Goal: Task Accomplishment & Management: Complete application form

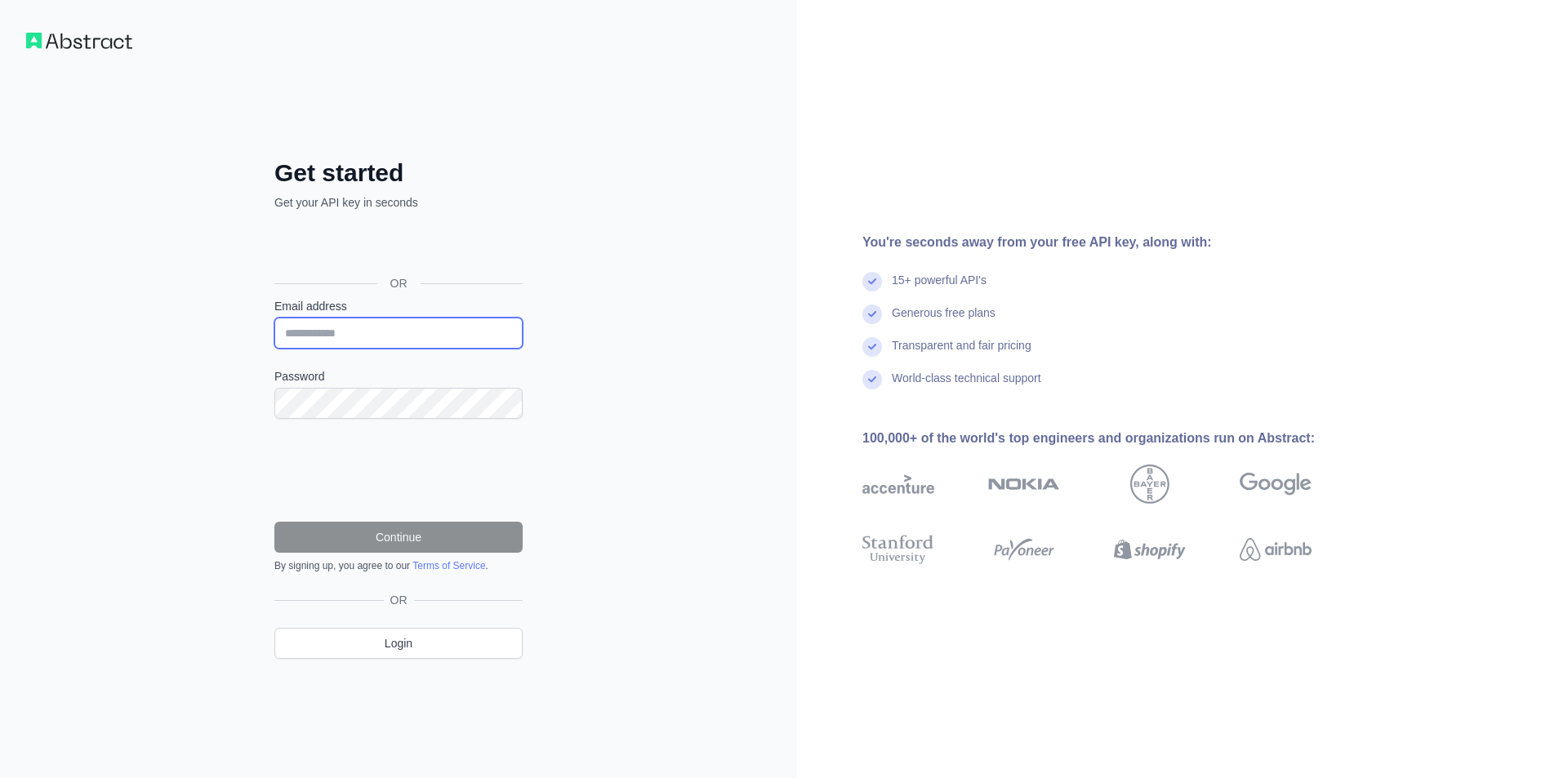
drag, startPoint x: 0, startPoint y: 0, endPoint x: 391, endPoint y: 337, distance: 516.2
click at [391, 337] on input "Email address" at bounding box center [398, 333] width 248 height 31
paste input "*******"
type input "*"
click at [427, 382] on label "Password" at bounding box center [398, 376] width 248 height 16
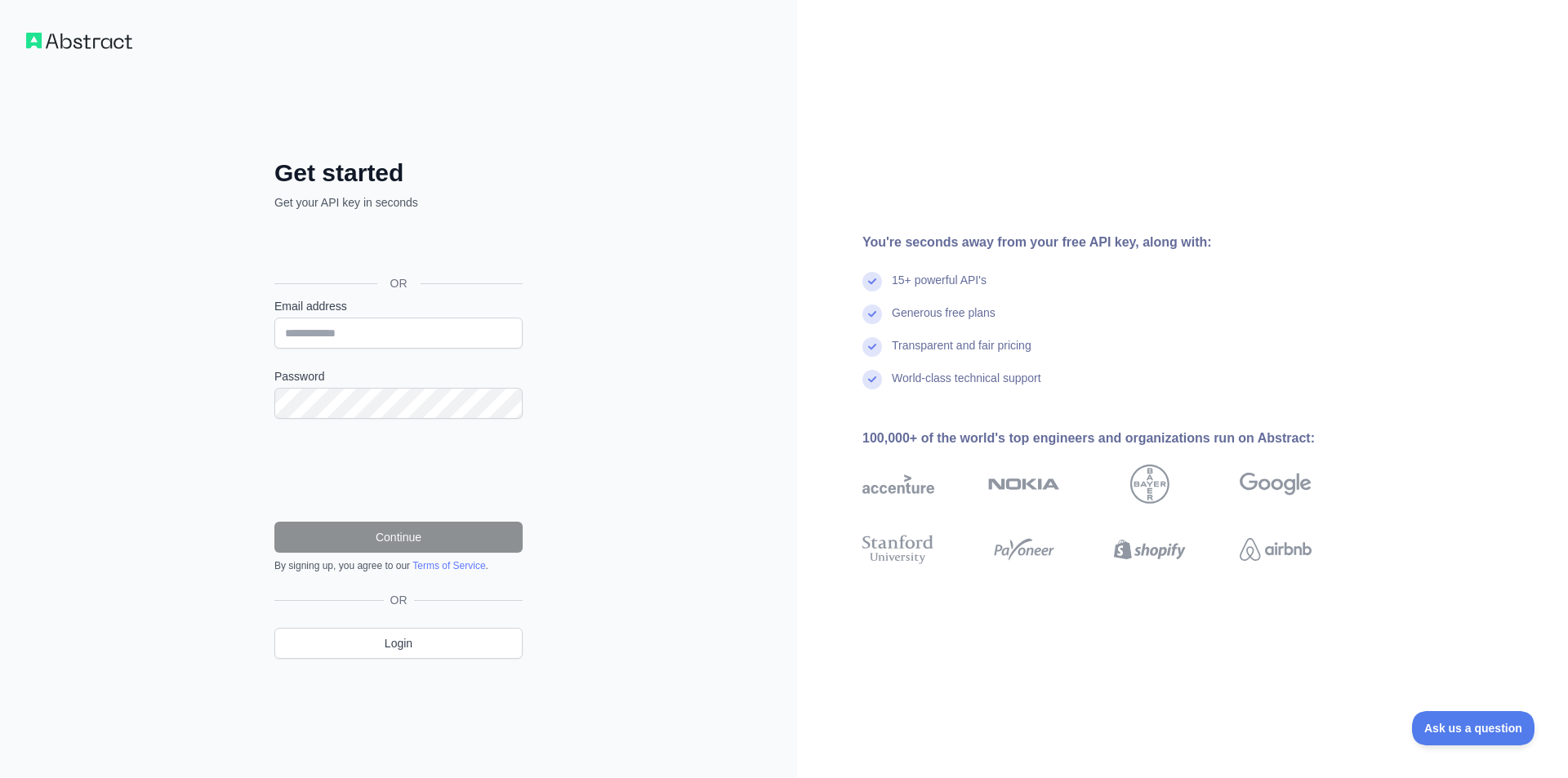
click at [455, 563] on link "Terms of Service" at bounding box center [449, 565] width 73 height 11
click at [434, 564] on link "Terms of Service" at bounding box center [449, 565] width 73 height 11
click at [374, 644] on link "Login" at bounding box center [398, 643] width 248 height 31
